Goal: Task Accomplishment & Management: Use online tool/utility

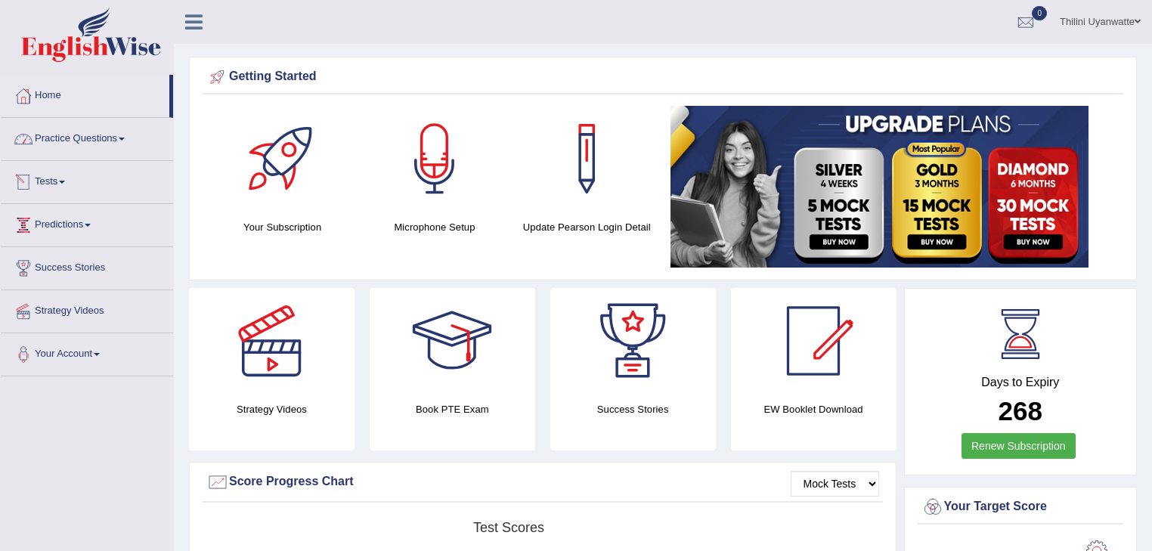
click at [57, 172] on link "Tests" at bounding box center [87, 180] width 172 height 38
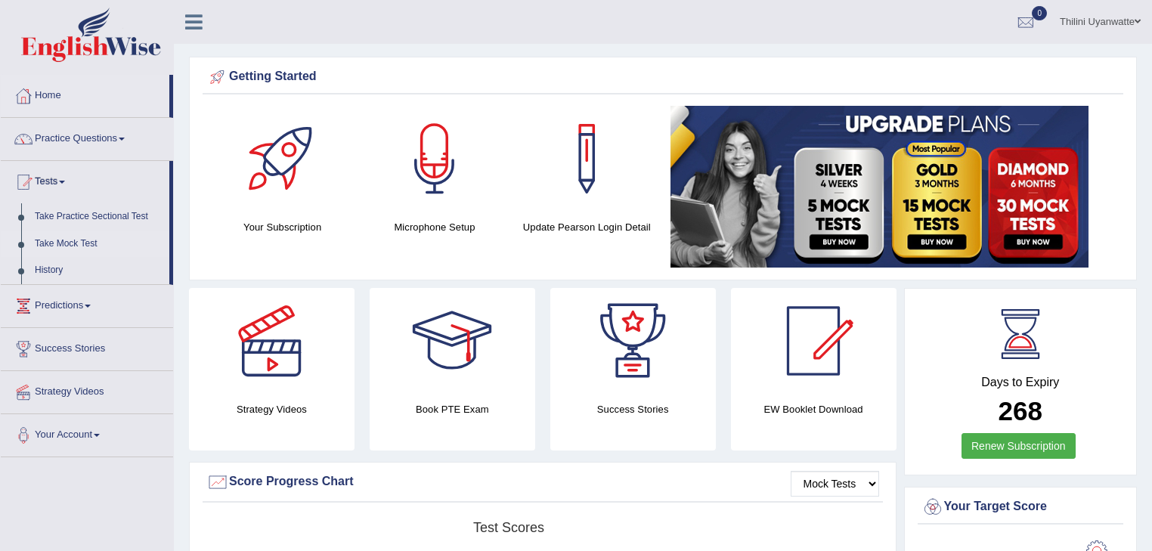
click at [67, 246] on link "Take Mock Test" at bounding box center [98, 244] width 141 height 27
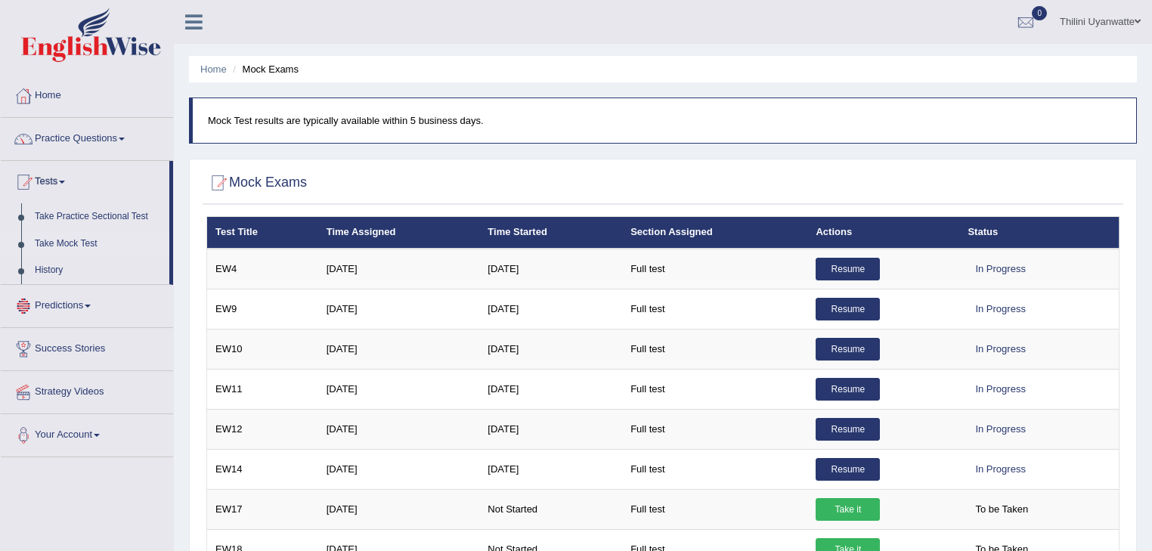
click at [77, 248] on link "Take Mock Test" at bounding box center [98, 244] width 141 height 27
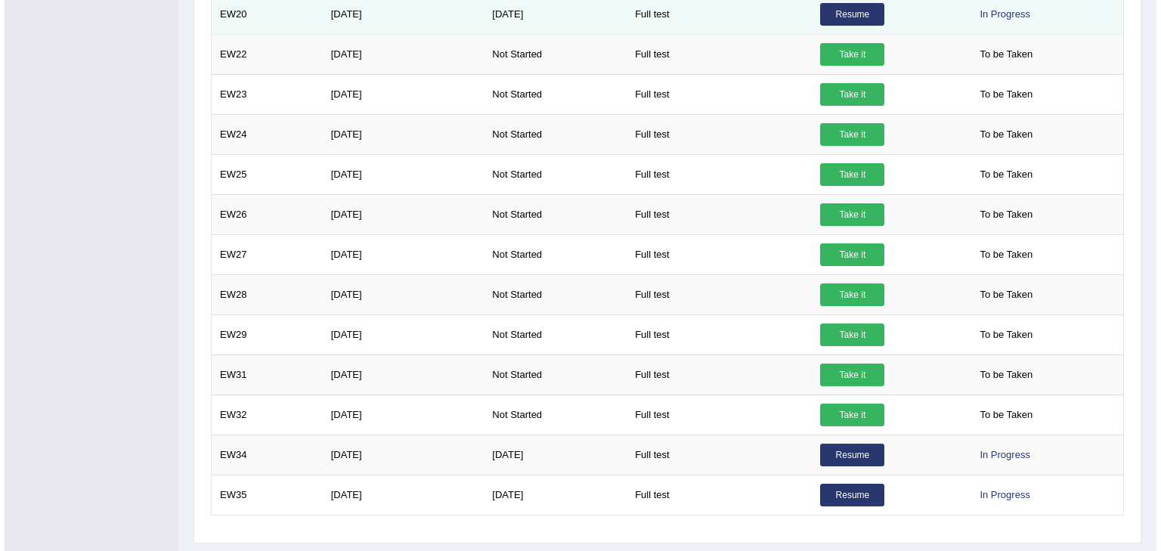
scroll to position [652, 0]
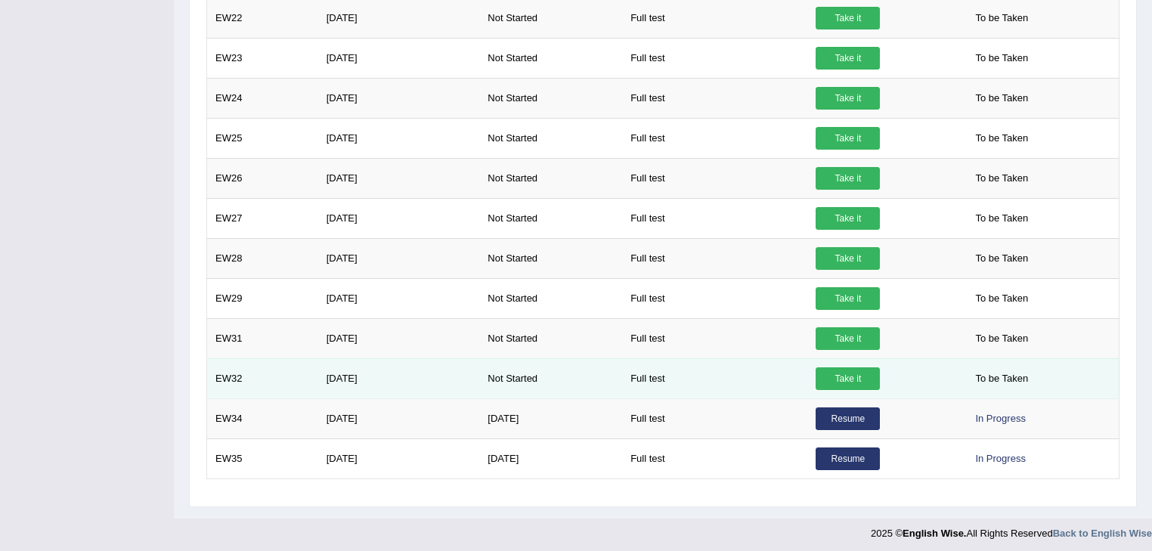
click at [855, 369] on link "Take it" at bounding box center [848, 378] width 64 height 23
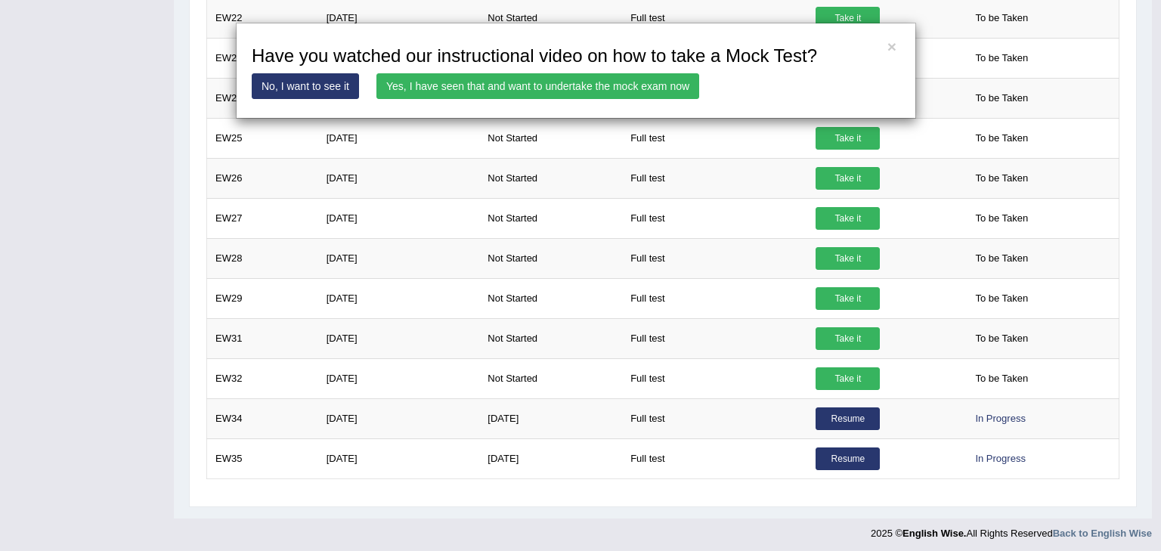
click at [475, 92] on link "Yes, I have seen that and want to undertake the mock exam now" at bounding box center [537, 86] width 323 height 26
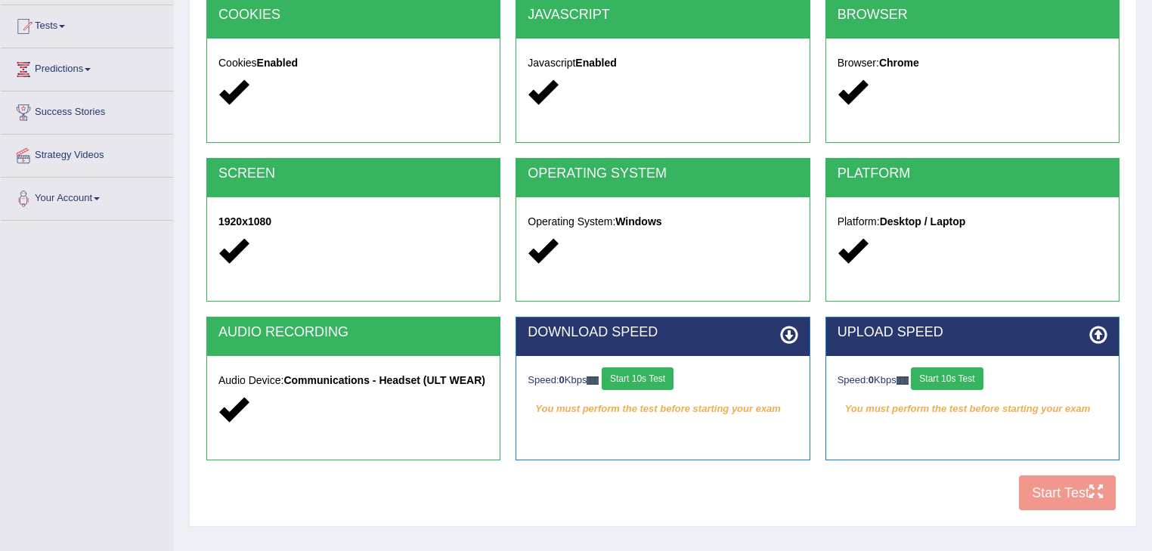
scroll to position [161, 0]
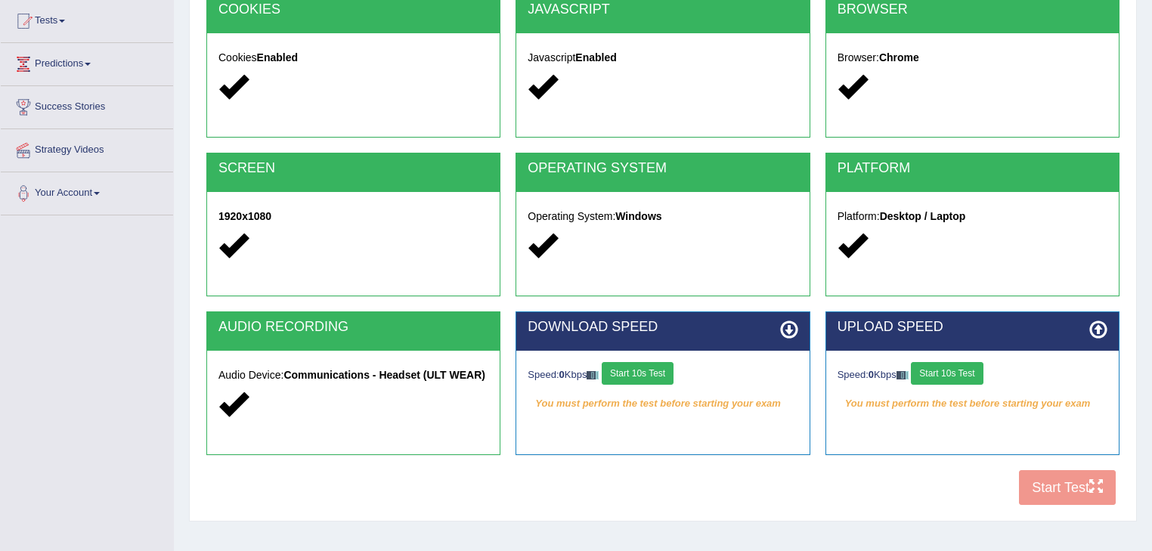
click at [631, 362] on button "Start 10s Test" at bounding box center [638, 373] width 72 height 23
click at [975, 372] on button "Start 10s Test" at bounding box center [947, 373] width 72 height 23
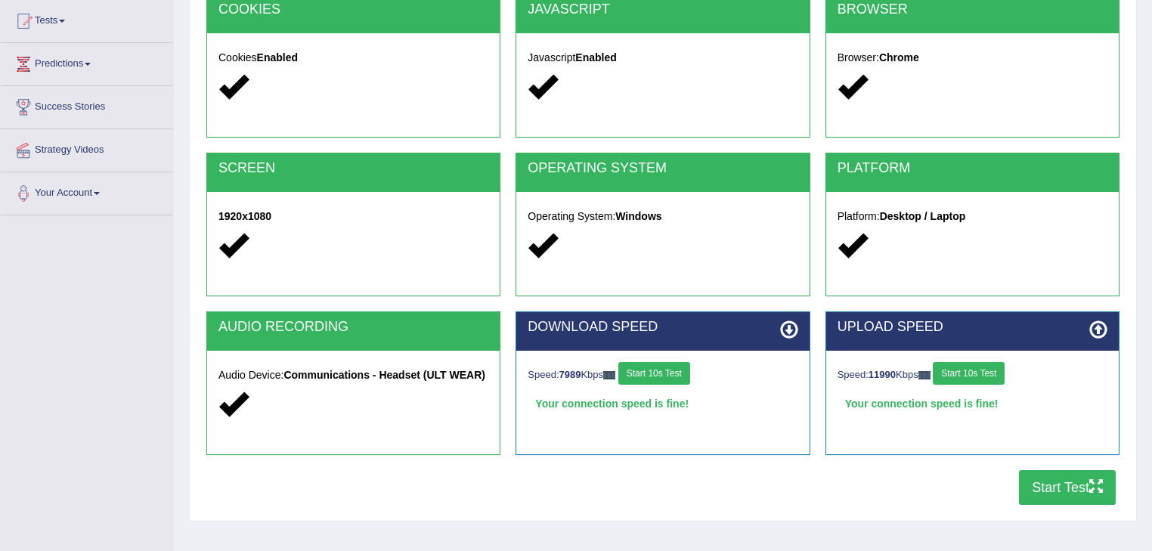
click at [1042, 488] on button "Start Test" at bounding box center [1067, 487] width 97 height 35
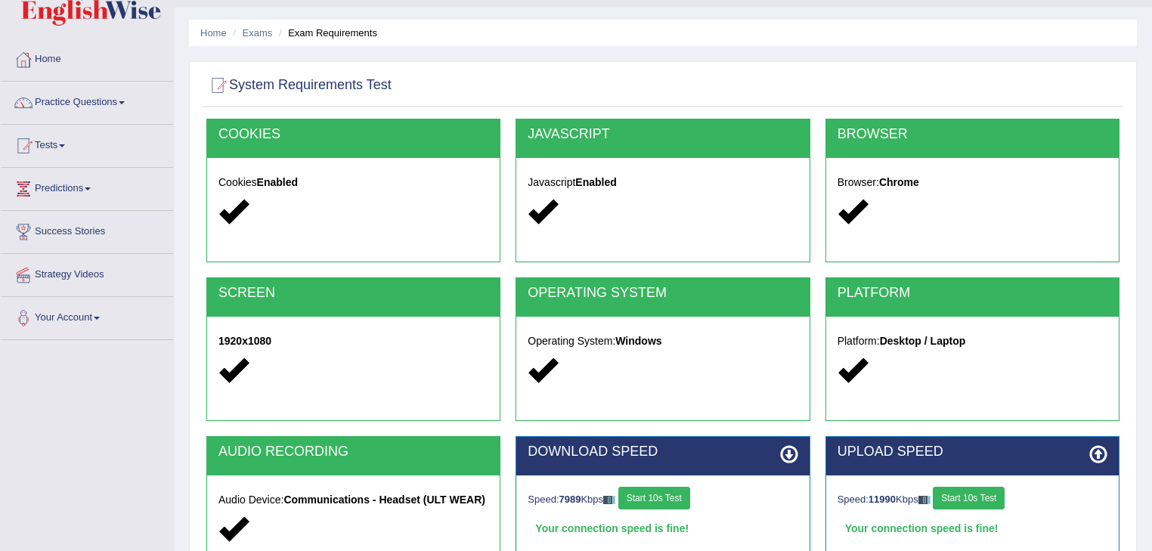
scroll to position [0, 0]
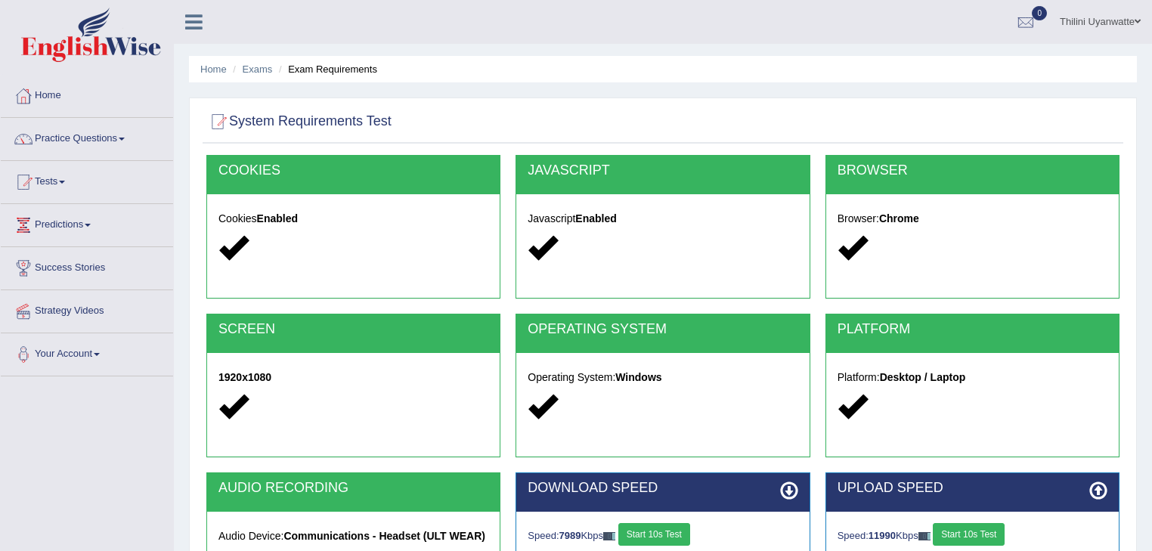
click at [83, 140] on link "Practice Questions" at bounding box center [87, 137] width 172 height 38
